Goal: Task Accomplishment & Management: Use online tool/utility

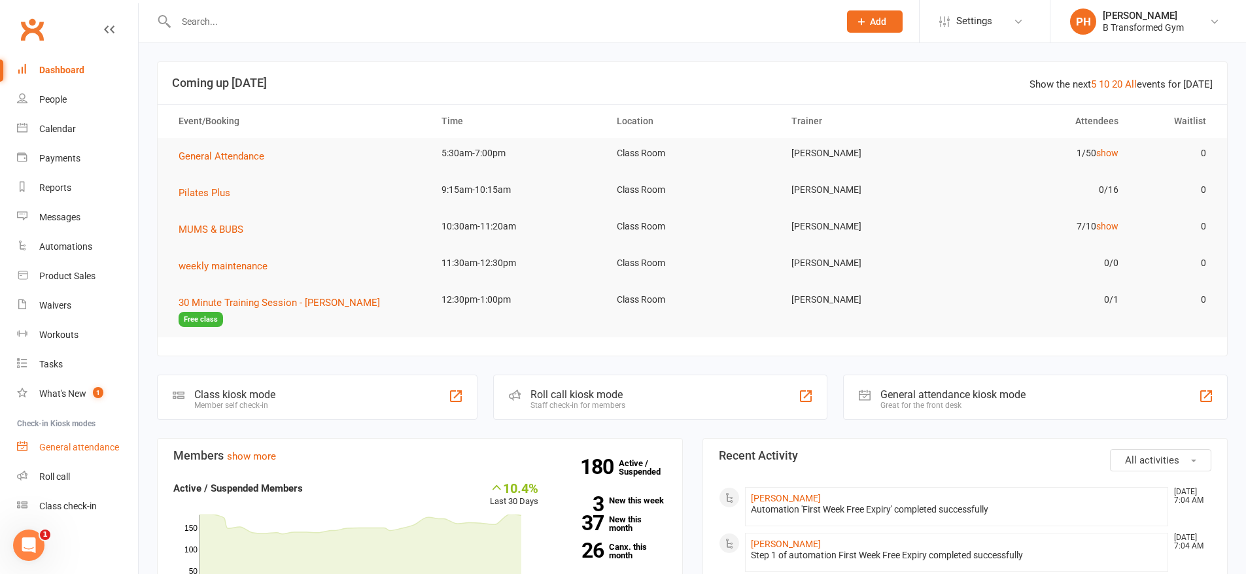
click at [80, 445] on div "General attendance" at bounding box center [79, 447] width 80 height 10
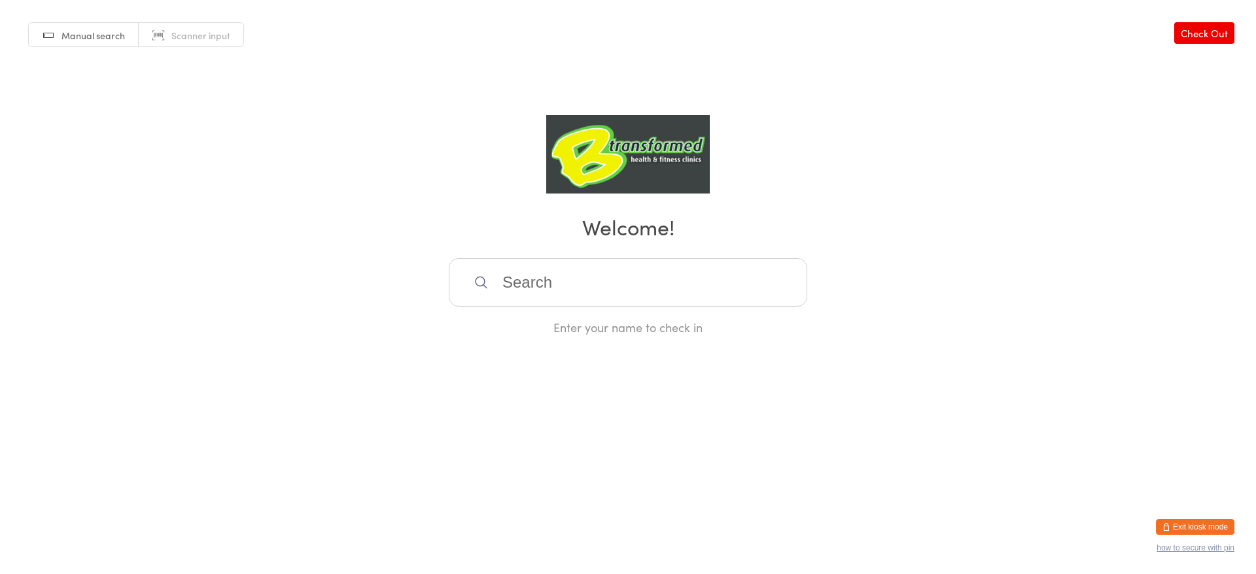
click at [1215, 525] on button "Exit kiosk mode" at bounding box center [1195, 527] width 78 height 16
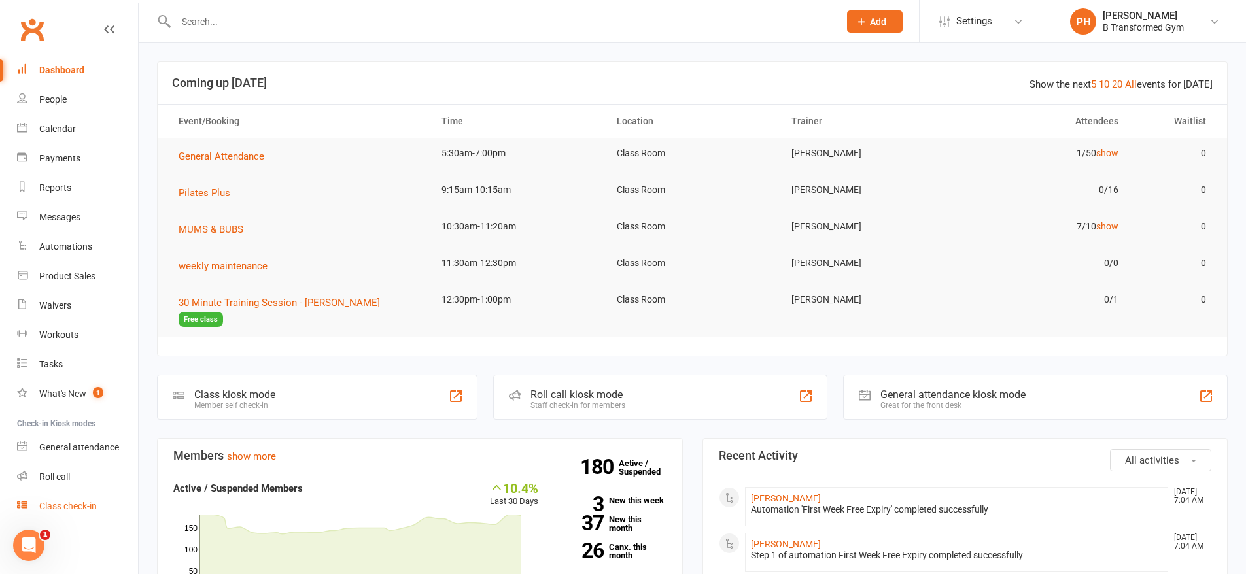
click at [80, 507] on div "Class check-in" at bounding box center [68, 506] width 58 height 10
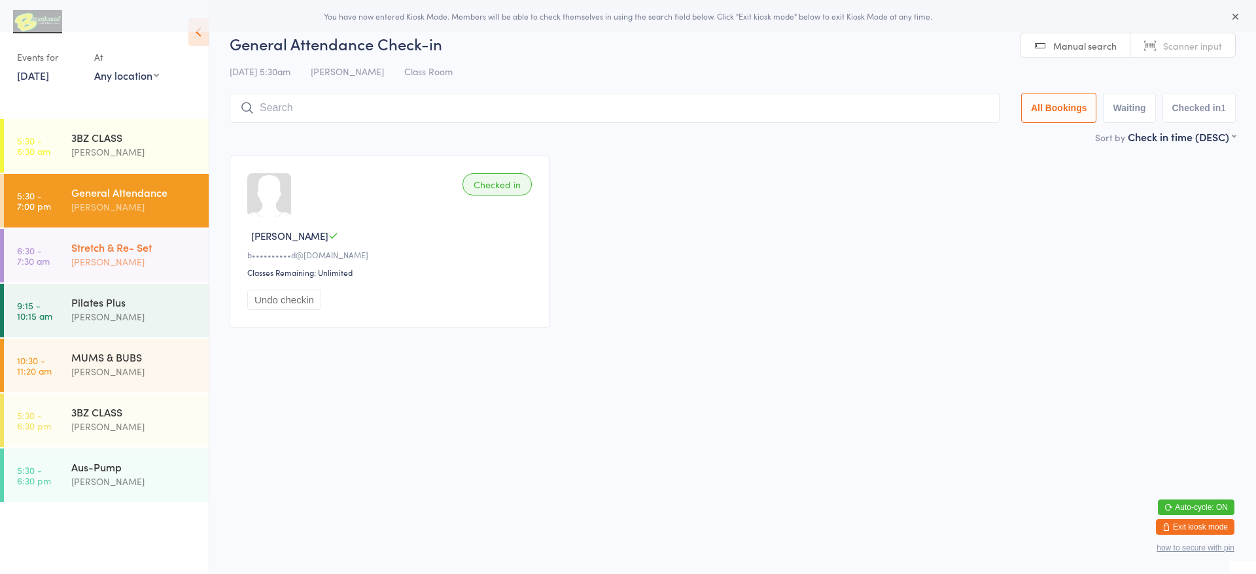
click at [172, 254] on div "Stretch & Re- Set" at bounding box center [134, 247] width 126 height 14
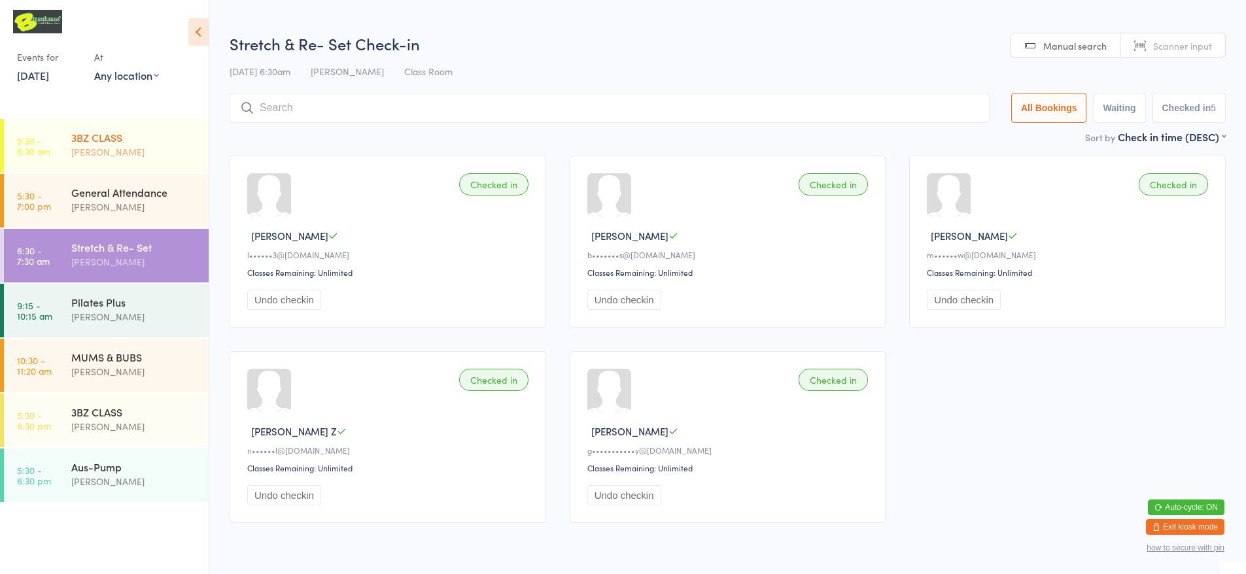
click at [157, 145] on div "Blake Hornbrook" at bounding box center [134, 152] width 126 height 15
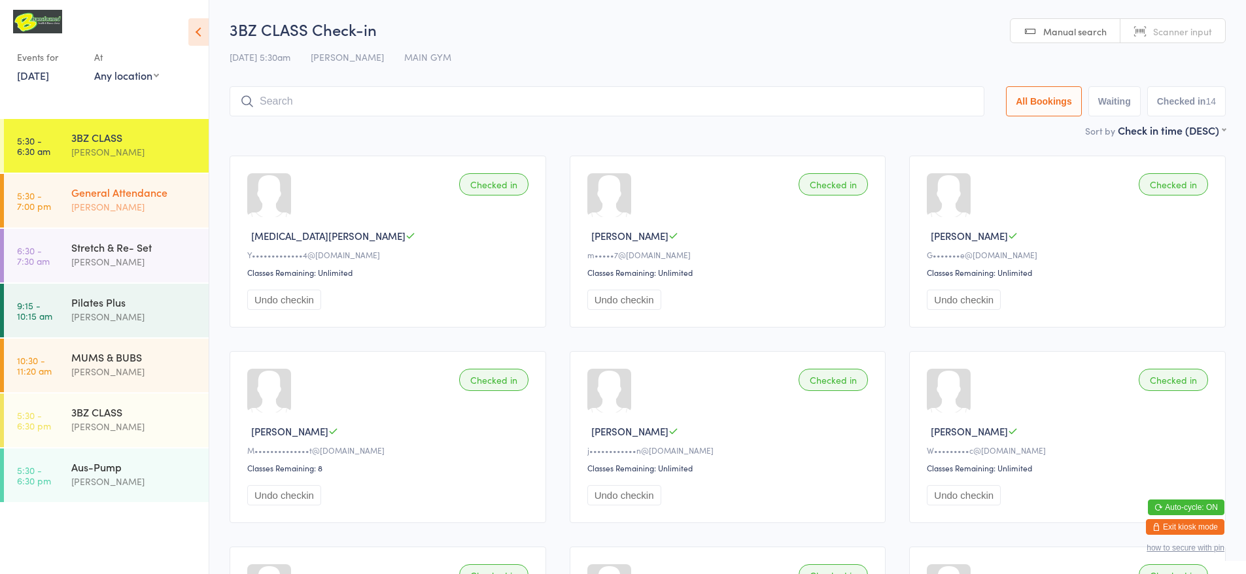
click at [139, 204] on div "[PERSON_NAME]" at bounding box center [134, 207] width 126 height 15
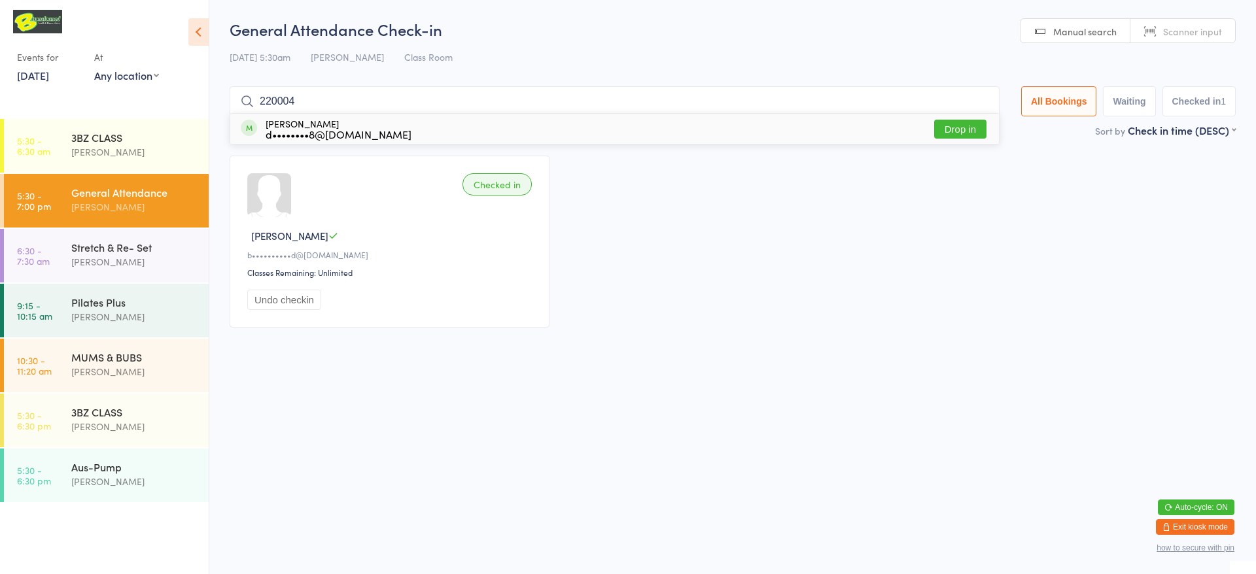
type input "220004"
click at [453, 129] on div "Catherine Morris d••••••••8@bigpond.com Drop in" at bounding box center [614, 129] width 769 height 30
type input "220178"
click at [850, 125] on div "Mitchell Goodwin m••••••••••••••n@yahoo.com Drop in" at bounding box center [614, 129] width 769 height 30
